Goal: Browse casually

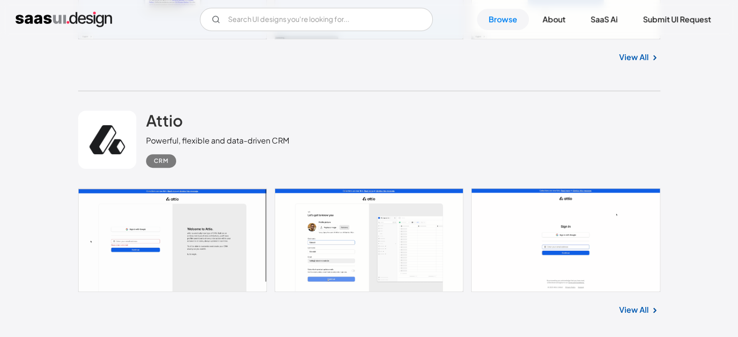
scroll to position [441, 0]
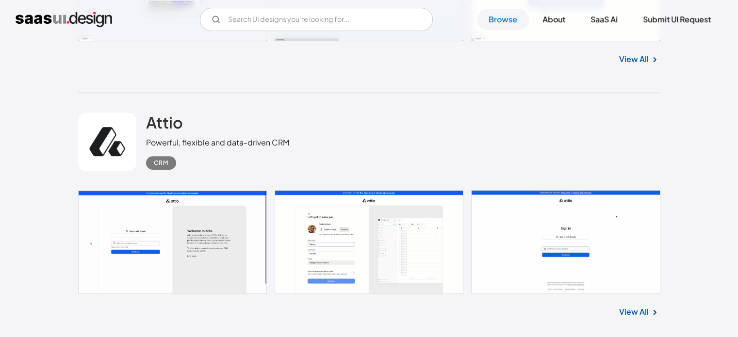
click at [129, 144] on link at bounding box center [107, 142] width 58 height 58
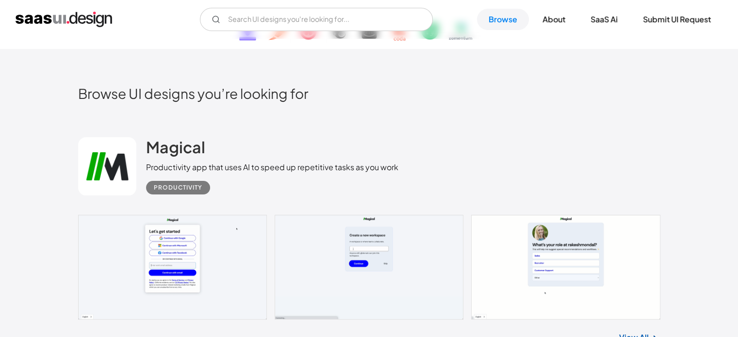
scroll to position [161, 0]
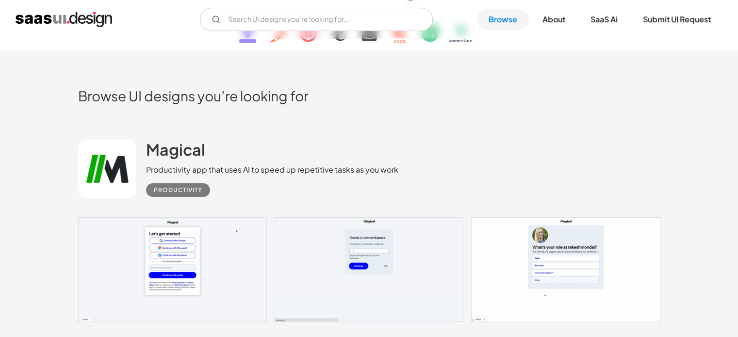
click at [116, 180] on link at bounding box center [107, 169] width 58 height 58
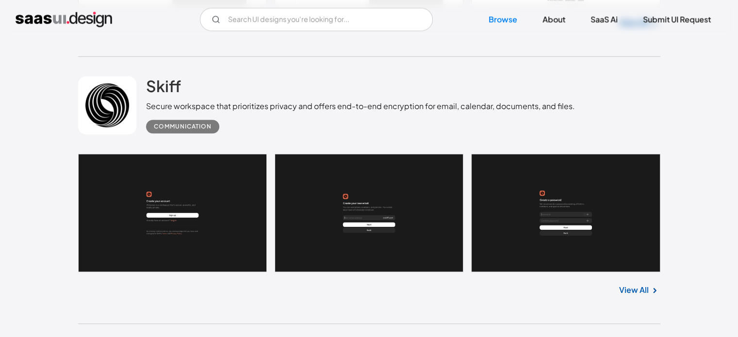
scroll to position [731, 0]
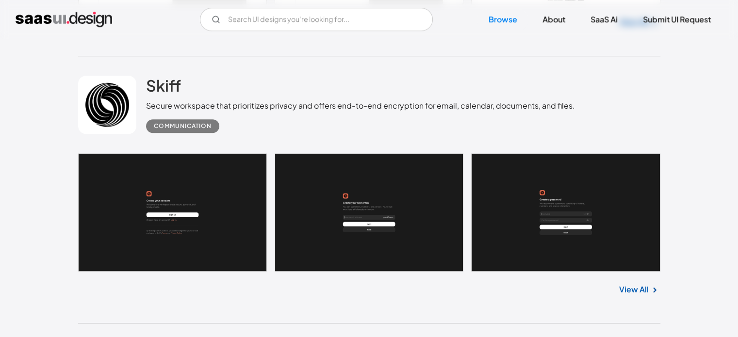
click at [108, 95] on link at bounding box center [107, 105] width 58 height 58
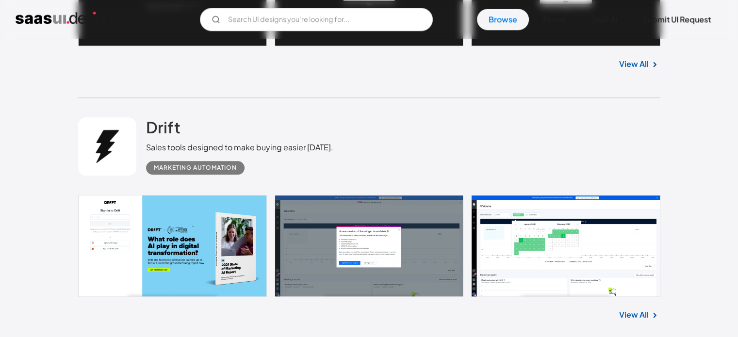
scroll to position [973, 0]
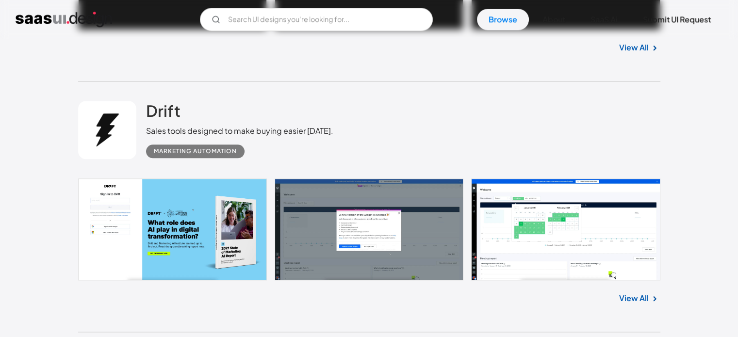
click at [114, 149] on link at bounding box center [107, 130] width 58 height 58
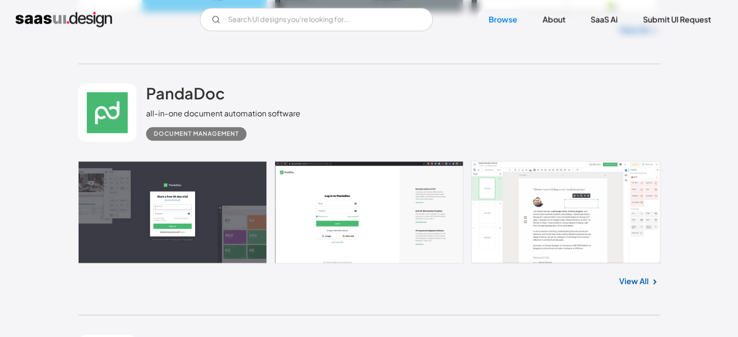
click at [104, 115] on link at bounding box center [107, 112] width 58 height 58
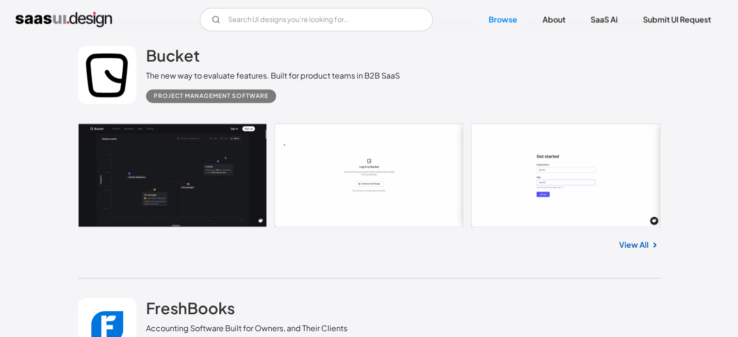
click at [107, 88] on link at bounding box center [107, 75] width 58 height 58
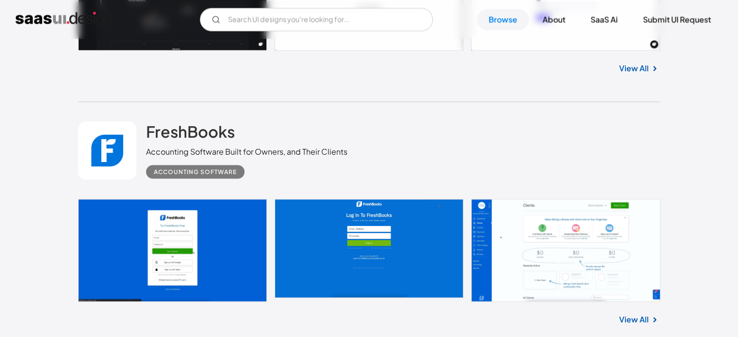
click at [118, 158] on link at bounding box center [107, 150] width 58 height 58
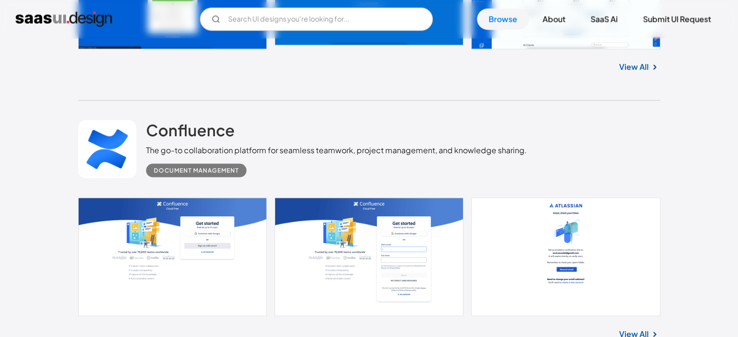
scroll to position [1986, 0]
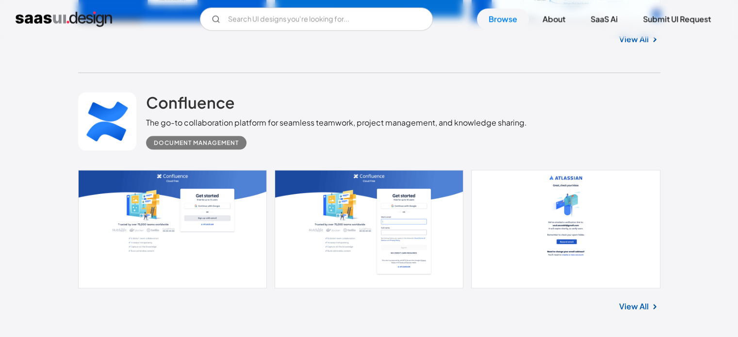
click at [118, 114] on link at bounding box center [107, 122] width 58 height 58
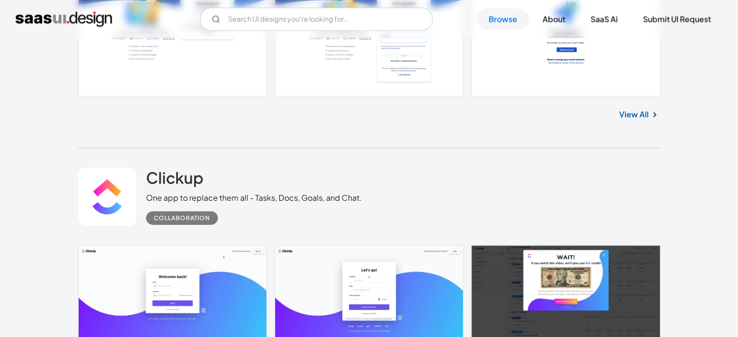
scroll to position [2192, 0]
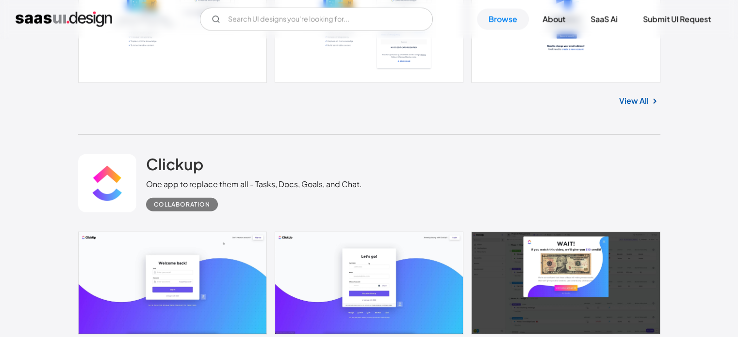
click at [110, 210] on link at bounding box center [107, 183] width 58 height 58
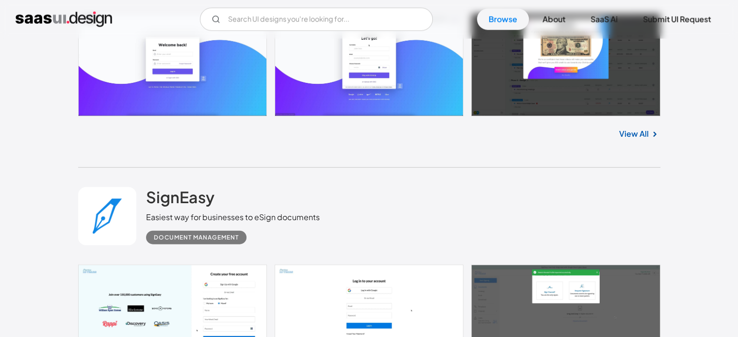
scroll to position [2421, 0]
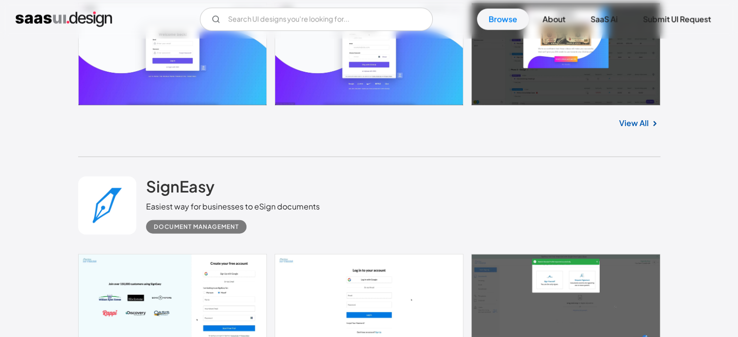
click at [111, 207] on link at bounding box center [107, 206] width 58 height 58
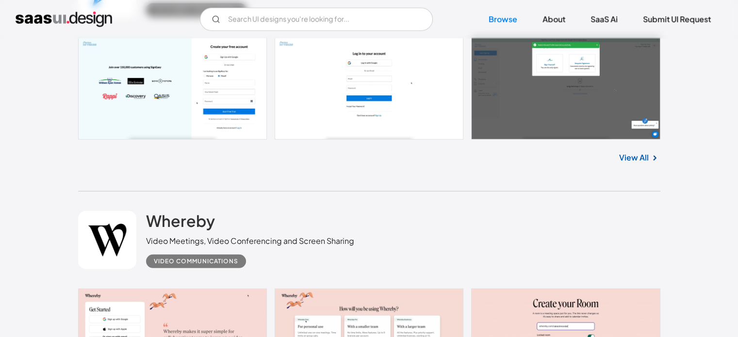
scroll to position [2638, 0]
click at [120, 263] on link at bounding box center [107, 239] width 58 height 58
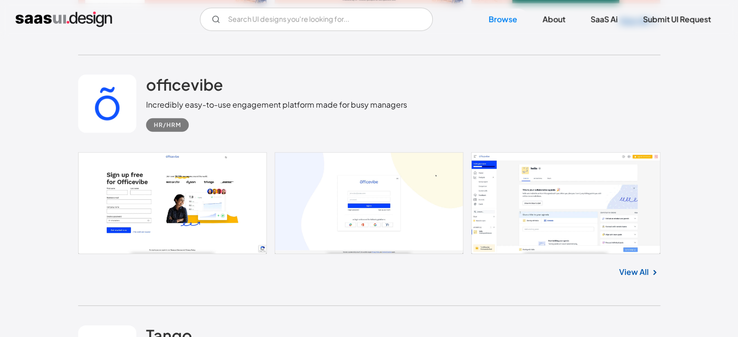
scroll to position [3029, 0]
click at [101, 114] on link at bounding box center [107, 104] width 58 height 58
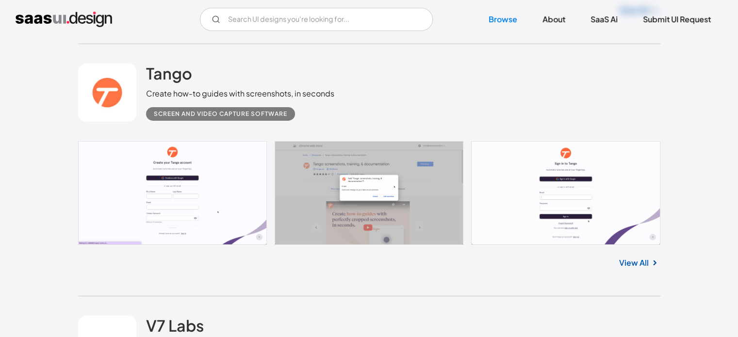
scroll to position [3290, 0]
click at [107, 103] on link at bounding box center [107, 93] width 58 height 58
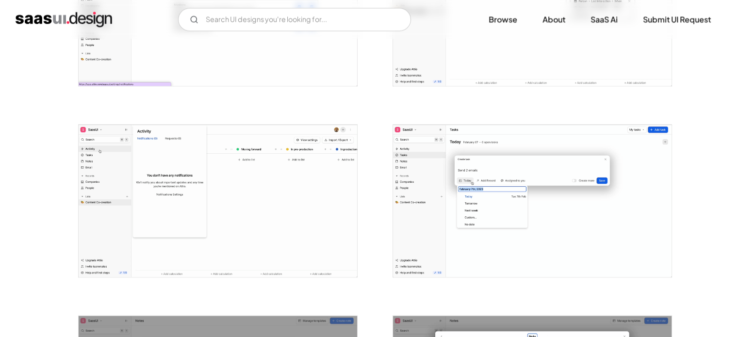
scroll to position [1250, 0]
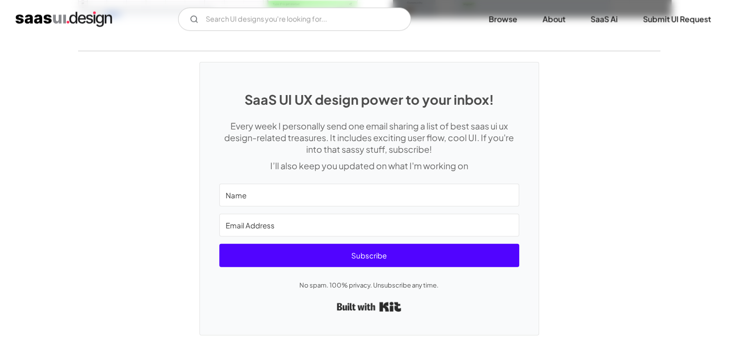
scroll to position [2322, 0]
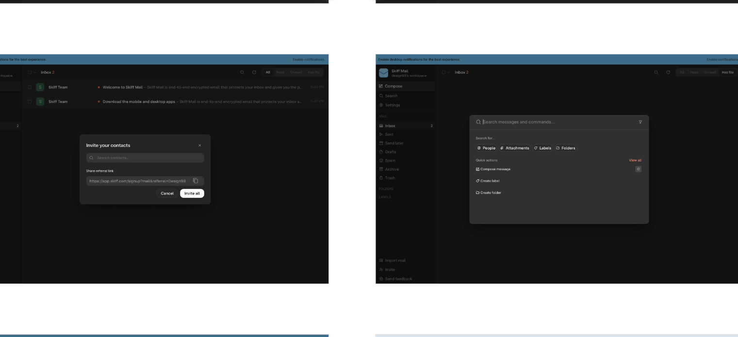
scroll to position [999, 0]
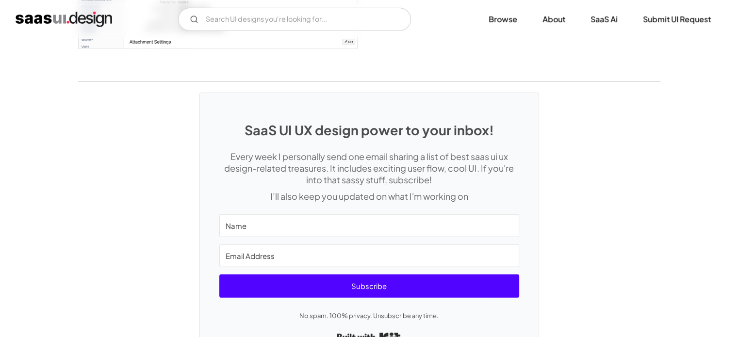
scroll to position [2967, 0]
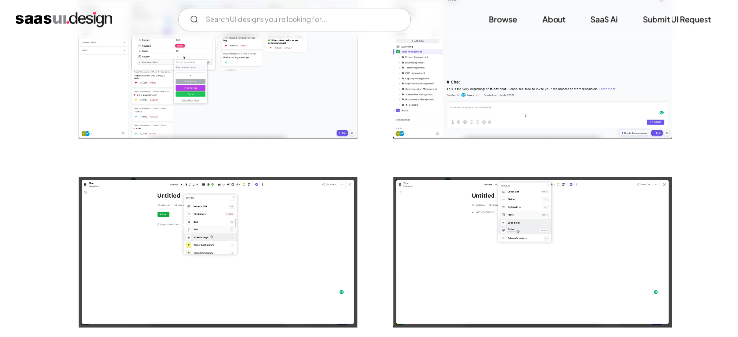
scroll to position [1016, 0]
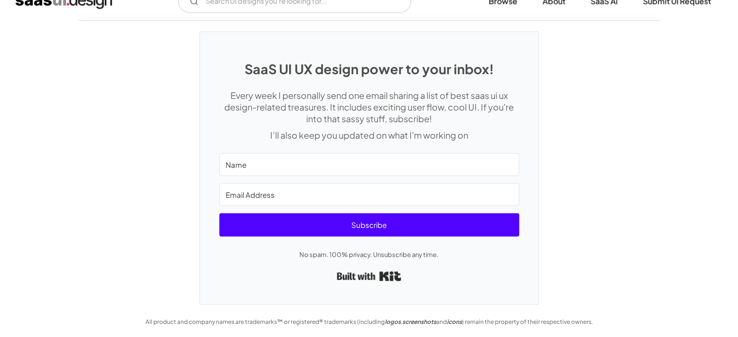
scroll to position [2277, 0]
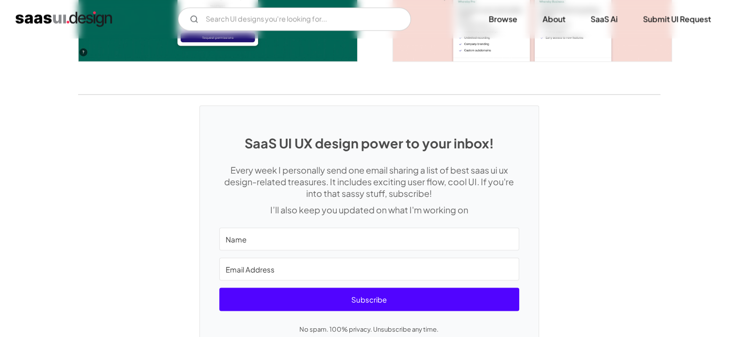
scroll to position [1911, 0]
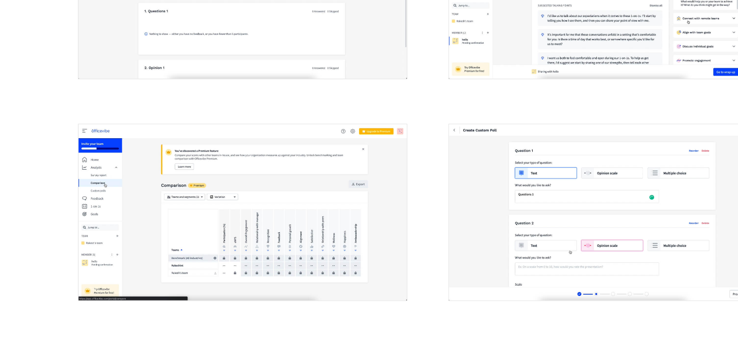
scroll to position [637, 0]
